Goal: Obtain resource: Obtain resource

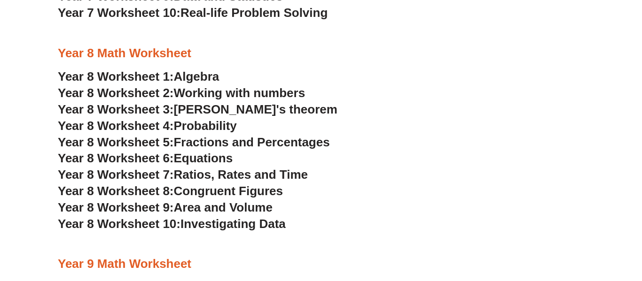
scroll to position [3042, 0]
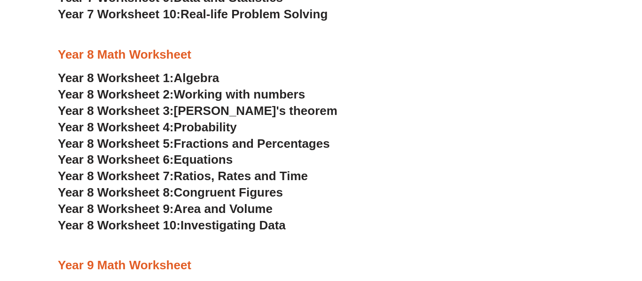
click at [209, 178] on span "Ratios, Rates and Time" at bounding box center [241, 176] width 134 height 14
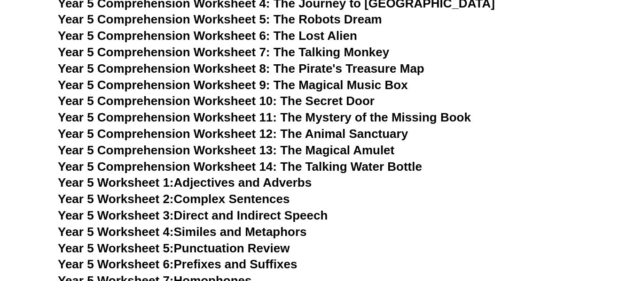
scroll to position [4614, 0]
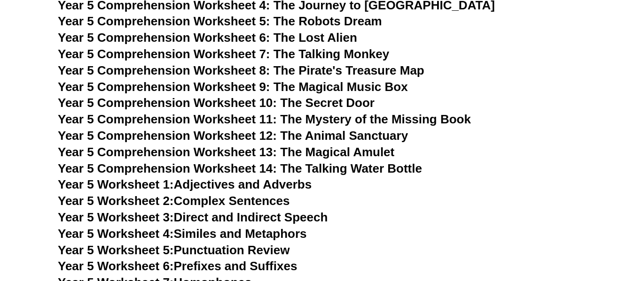
click at [337, 39] on span "Year 5 Comprehension Worksheet 6: The Lost Alien" at bounding box center [207, 38] width 299 height 14
click at [357, 56] on span "Year 5 Comprehension Worksheet 7: The Talking Monkey" at bounding box center [223, 54] width 331 height 14
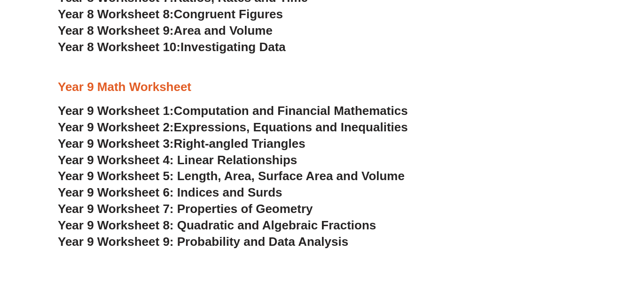
scroll to position [3249, 0]
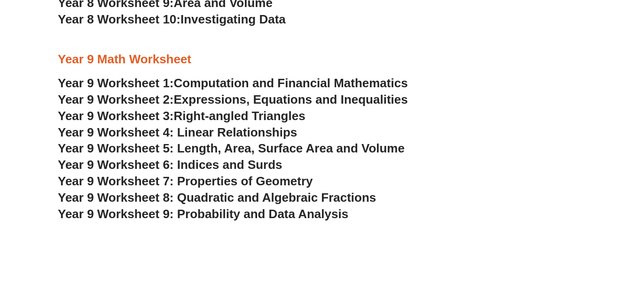
click at [138, 132] on span "Year 9 Worksheet 4: Linear Relationships" at bounding box center [177, 132] width 239 height 14
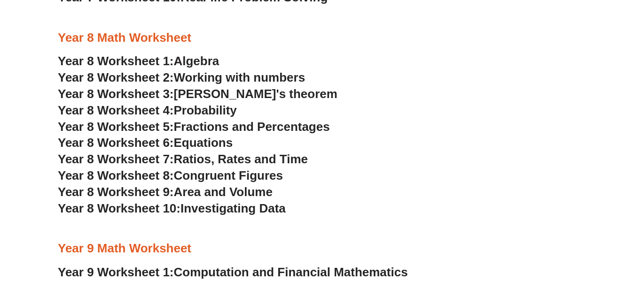
scroll to position [3060, 0]
click at [208, 190] on span "Area and Volume" at bounding box center [223, 192] width 99 height 14
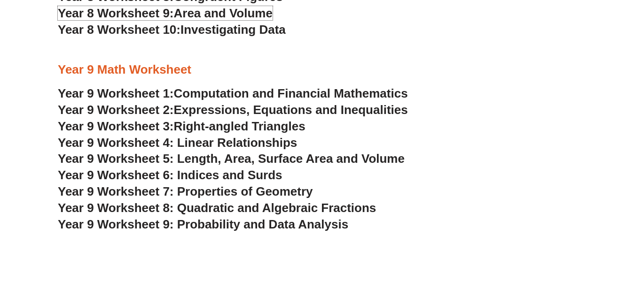
scroll to position [3239, 0]
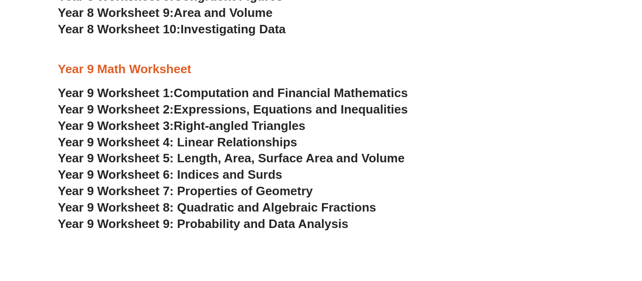
click at [324, 157] on span "Year 9 Worksheet 5: Length, Area, Surface Area and Volume" at bounding box center [231, 158] width 347 height 14
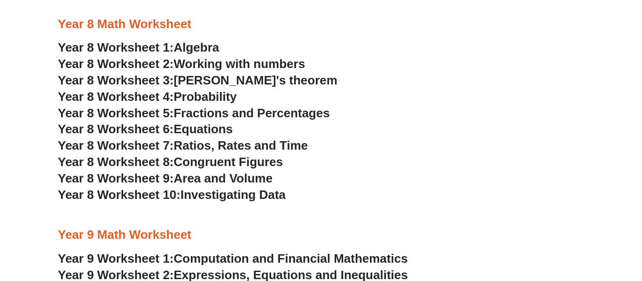
scroll to position [3073, 0]
click at [219, 127] on span "Equations" at bounding box center [203, 130] width 59 height 14
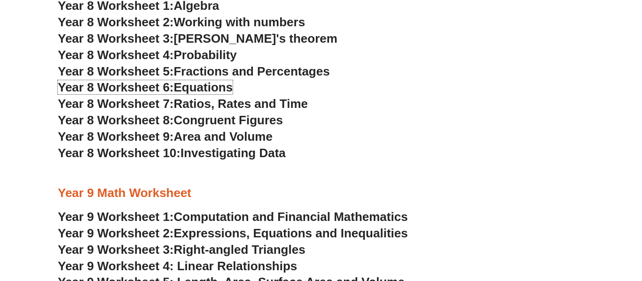
scroll to position [3117, 0]
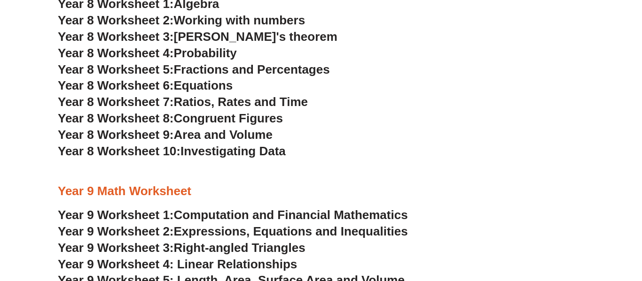
click at [250, 136] on span "Area and Volume" at bounding box center [223, 135] width 99 height 14
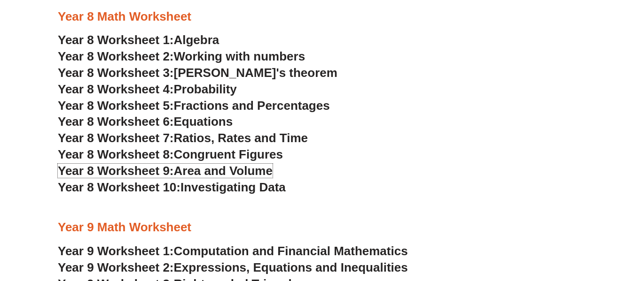
scroll to position [3073, 0]
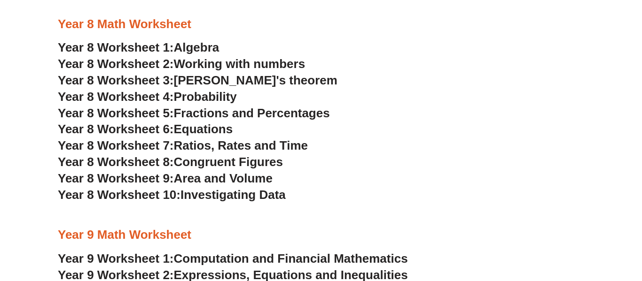
click at [188, 44] on span "Algebra" at bounding box center [197, 47] width 46 height 14
